Goal: Information Seeking & Learning: Learn about a topic

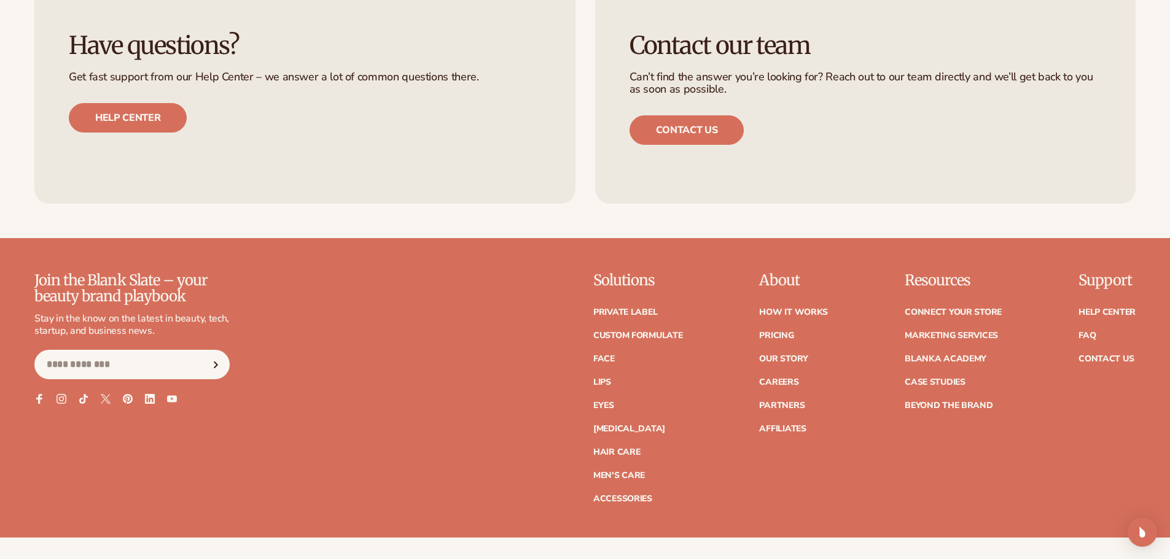
scroll to position [5614, 0]
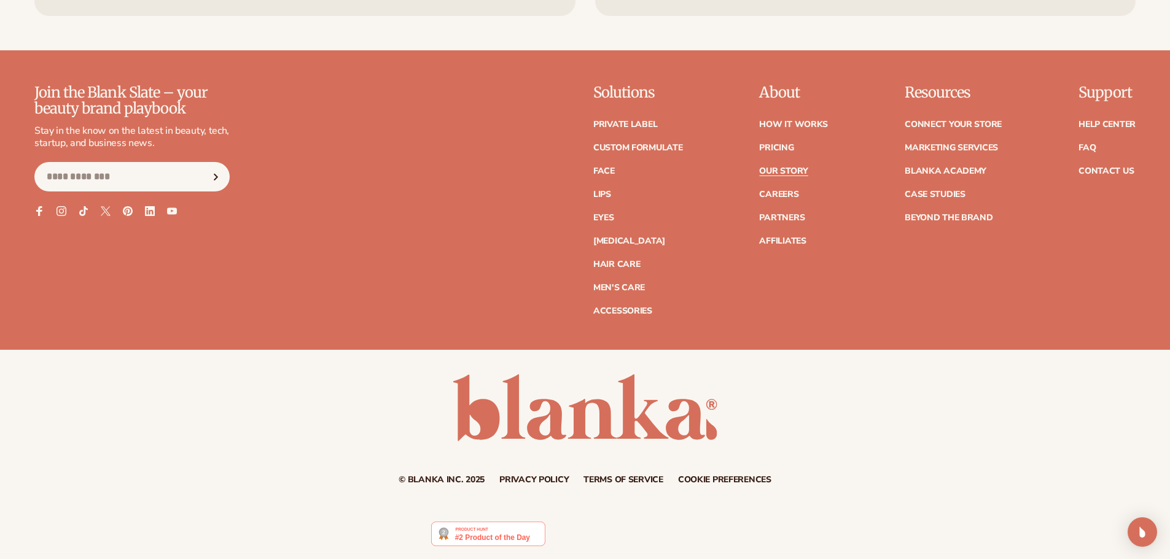
click at [786, 169] on link "Our Story" at bounding box center [783, 171] width 49 height 9
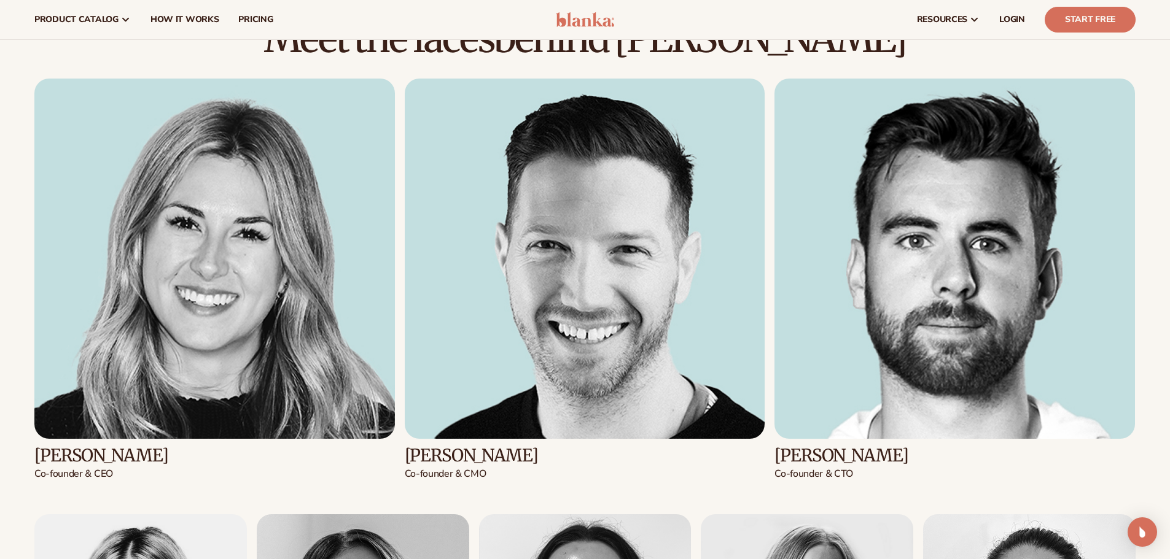
scroll to position [1531, 0]
